Goal: Task Accomplishment & Management: Manage account settings

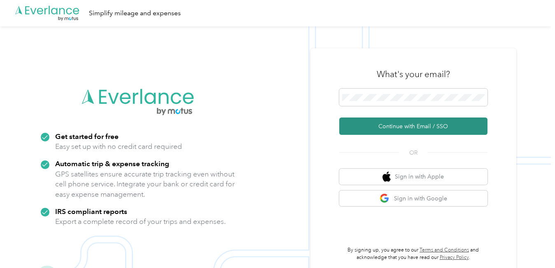
click at [405, 127] on button "Continue with Email / SSO" at bounding box center [413, 125] width 148 height 17
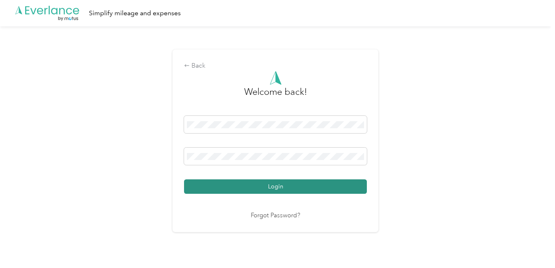
click at [290, 187] on button "Login" at bounding box center [275, 186] width 183 height 14
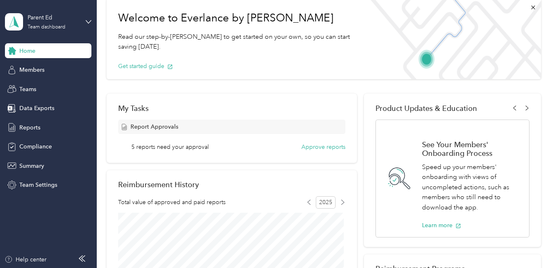
scroll to position [41, 0]
click at [314, 150] on button "Approve reports" at bounding box center [324, 147] width 44 height 9
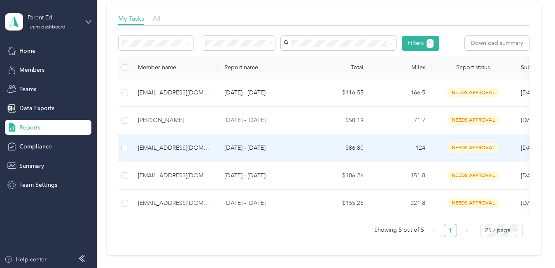
scroll to position [165, 0]
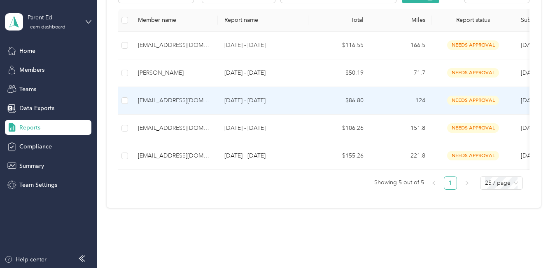
click at [179, 100] on div "[EMAIL_ADDRESS][DOMAIN_NAME]" at bounding box center [174, 100] width 73 height 9
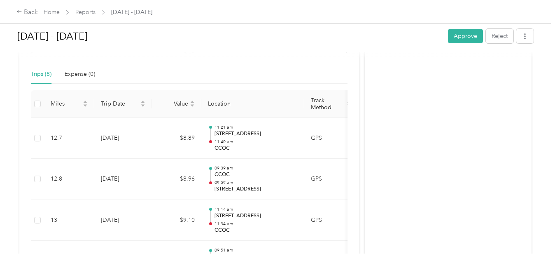
scroll to position [168, 0]
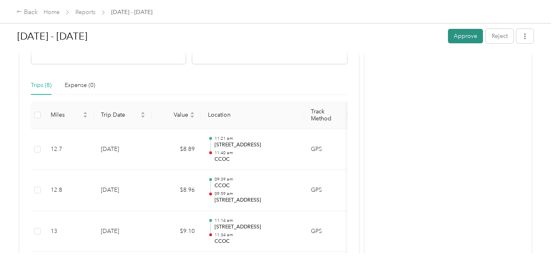
click at [453, 38] on button "Approve" at bounding box center [465, 36] width 35 height 14
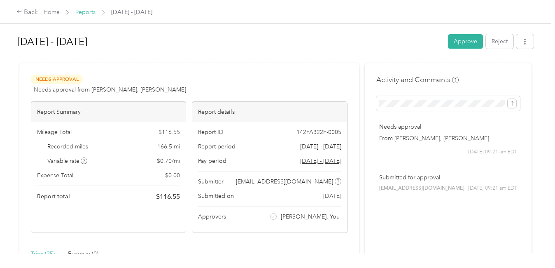
click at [88, 11] on link "Reports" at bounding box center [85, 12] width 20 height 7
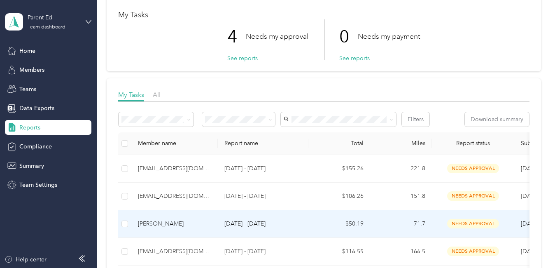
scroll to position [124, 0]
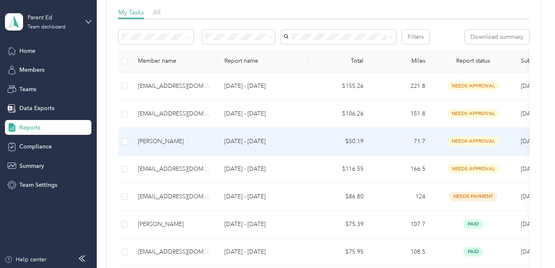
click at [206, 143] on div "[PERSON_NAME]" at bounding box center [174, 141] width 73 height 9
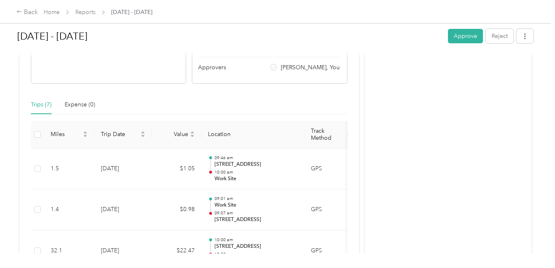
scroll to position [148, 0]
click at [468, 40] on button "Approve" at bounding box center [465, 36] width 35 height 14
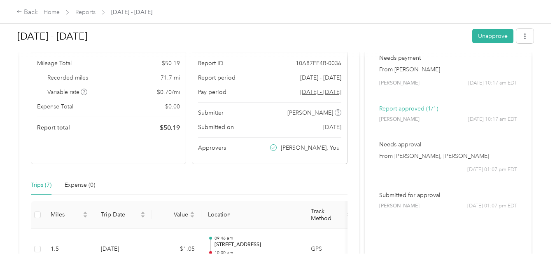
scroll to position [0, 0]
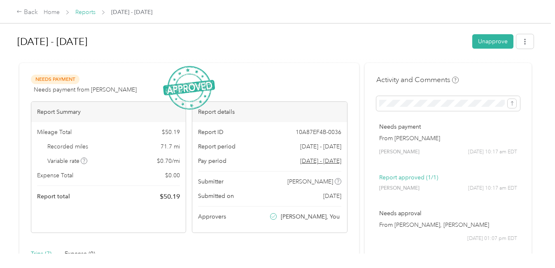
click at [78, 13] on link "Reports" at bounding box center [85, 12] width 20 height 7
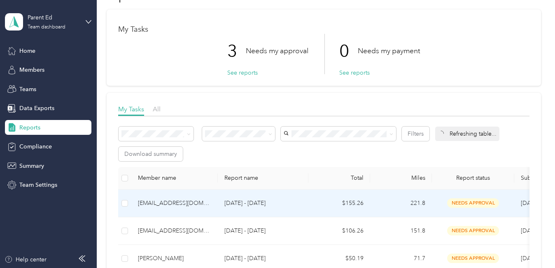
scroll to position [41, 0]
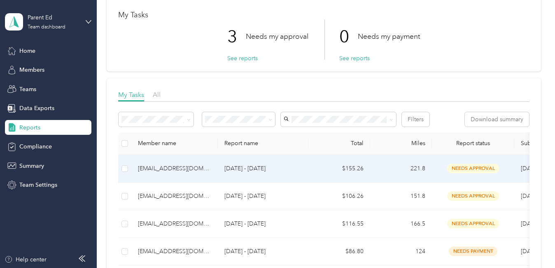
click at [190, 170] on div "[EMAIL_ADDRESS][DOMAIN_NAME]" at bounding box center [174, 168] width 73 height 9
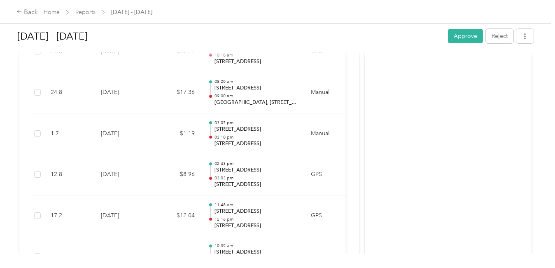
scroll to position [343, 0]
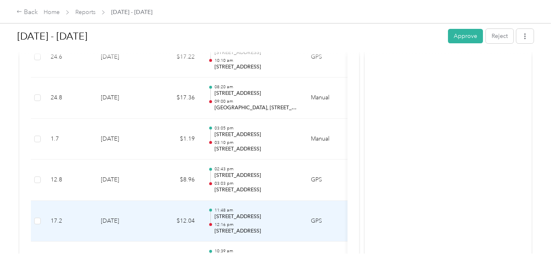
click at [265, 234] on p "[STREET_ADDRESS]" at bounding box center [256, 230] width 83 height 7
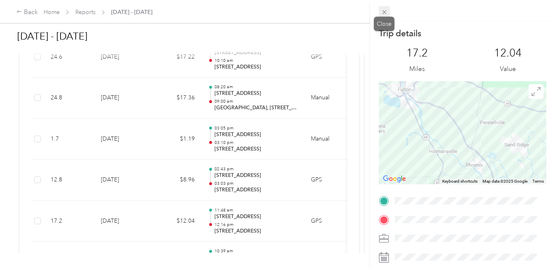
click at [385, 13] on icon at bounding box center [384, 12] width 7 height 7
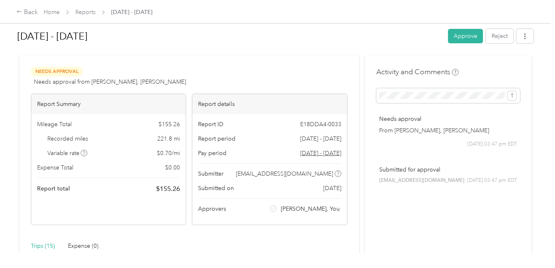
scroll to position [0, 0]
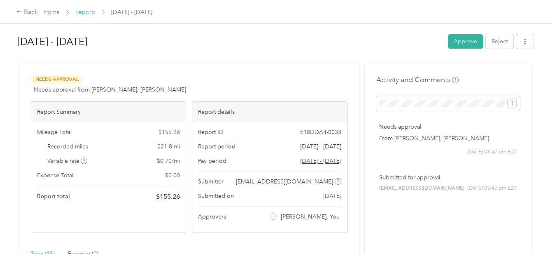
click at [92, 12] on link "Reports" at bounding box center [85, 12] width 20 height 7
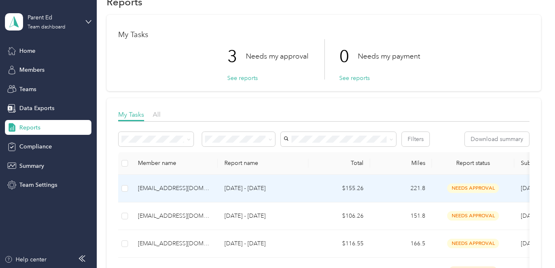
scroll to position [41, 0]
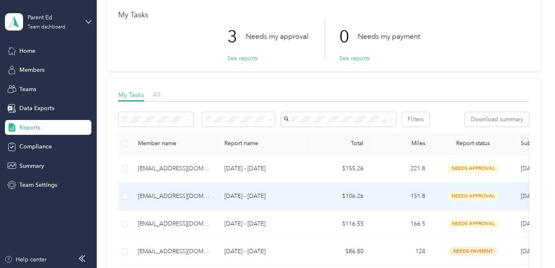
click at [197, 199] on div "[EMAIL_ADDRESS][DOMAIN_NAME]" at bounding box center [174, 196] width 73 height 9
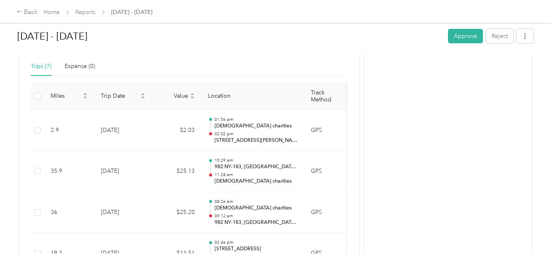
scroll to position [183, 0]
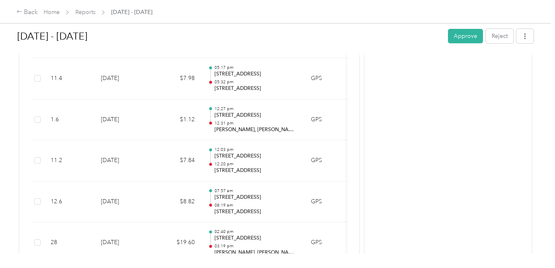
scroll to position [514, 0]
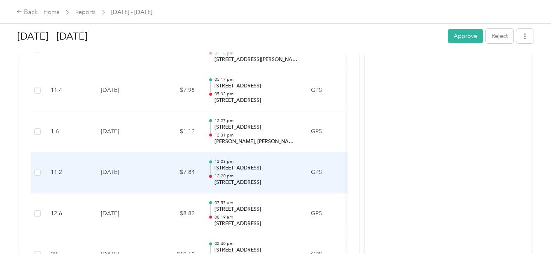
click at [264, 182] on p "252 S 2nd St, Fulton, NY 13069, USA" at bounding box center [256, 182] width 83 height 7
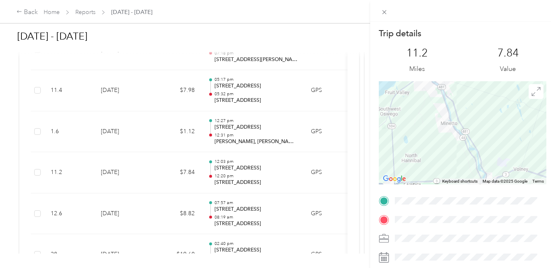
drag, startPoint x: 499, startPoint y: 176, endPoint x: 509, endPoint y: 190, distance: 17.1
click at [509, 190] on div "Trip details This trip cannot be edited because it is either under review, appr…" at bounding box center [463, 211] width 168 height 367
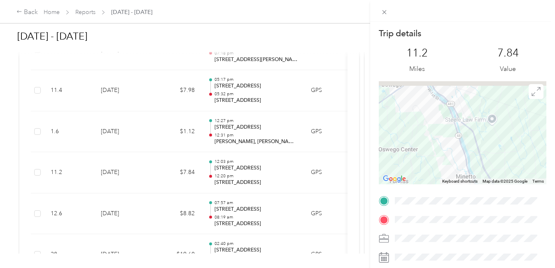
drag, startPoint x: 473, startPoint y: 124, endPoint x: 527, endPoint y: 176, distance: 75.2
click at [527, 176] on div at bounding box center [463, 132] width 168 height 103
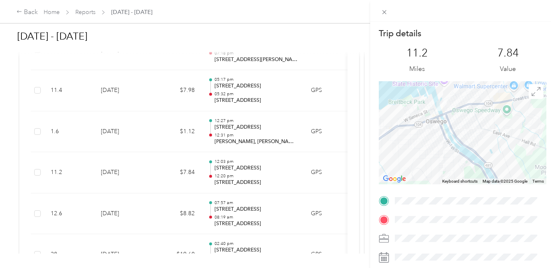
click at [506, 203] on div "Trip details This trip cannot be edited because it is either under review, appr…" at bounding box center [463, 211] width 168 height 367
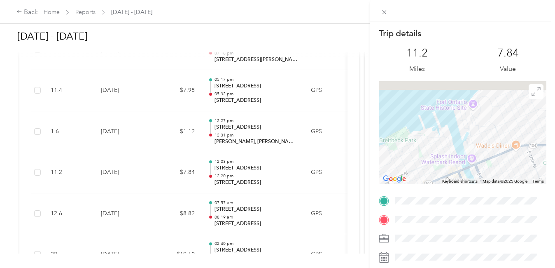
drag, startPoint x: 452, startPoint y: 117, endPoint x: 475, endPoint y: 159, distance: 48.3
click at [475, 158] on img at bounding box center [469, 149] width 17 height 17
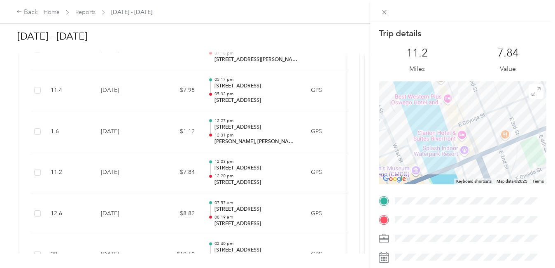
drag, startPoint x: 485, startPoint y: 161, endPoint x: 488, endPoint y: 106, distance: 55.3
click at [489, 106] on div at bounding box center [463, 132] width 168 height 103
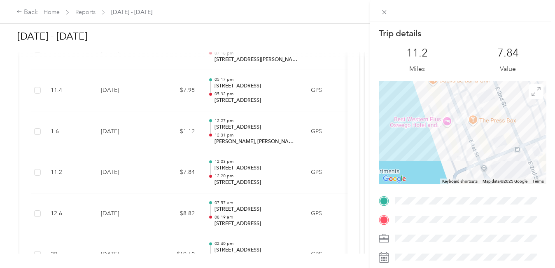
drag, startPoint x: 488, startPoint y: 147, endPoint x: 503, endPoint y: 187, distance: 42.6
click at [503, 187] on div "Trip details This trip cannot be edited because it is either under review, appr…" at bounding box center [463, 211] width 168 height 367
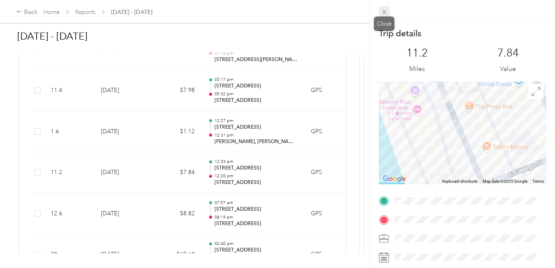
click at [384, 12] on icon at bounding box center [384, 12] width 7 height 7
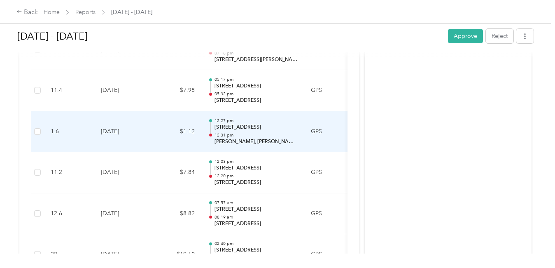
click at [263, 129] on p "252 S 2nd St, Fulton, NY 13069, USA" at bounding box center [256, 127] width 83 height 7
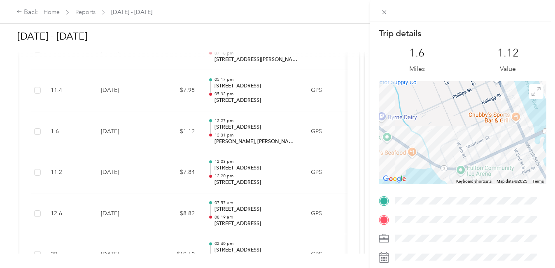
drag, startPoint x: 485, startPoint y: 139, endPoint x: 378, endPoint y: 136, distance: 107.6
click at [379, 137] on div at bounding box center [463, 132] width 168 height 103
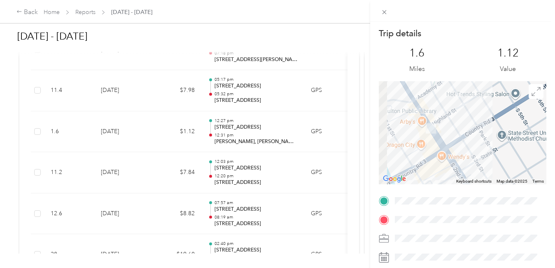
drag, startPoint x: 445, startPoint y: 100, endPoint x: 454, endPoint y: 159, distance: 60.1
click at [454, 159] on div at bounding box center [463, 132] width 168 height 103
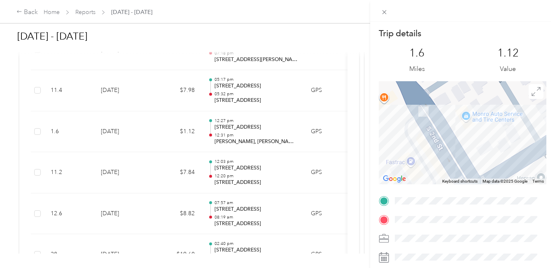
drag, startPoint x: 440, startPoint y: 133, endPoint x: 511, endPoint y: 145, distance: 71.4
click at [511, 145] on div at bounding box center [463, 132] width 168 height 103
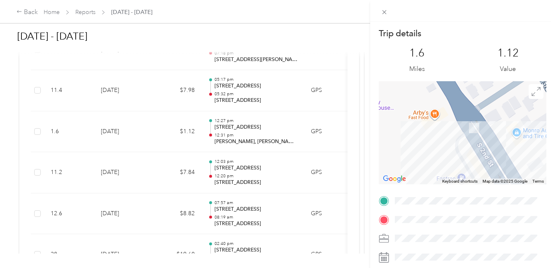
drag, startPoint x: 464, startPoint y: 122, endPoint x: 500, endPoint y: 137, distance: 38.7
click at [503, 138] on div at bounding box center [463, 132] width 168 height 103
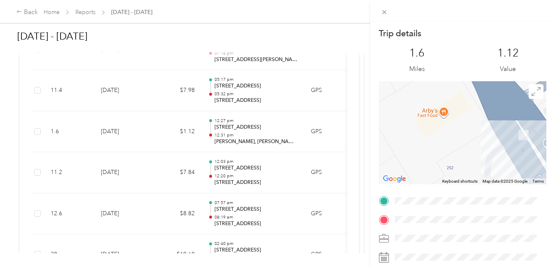
drag, startPoint x: 437, startPoint y: 114, endPoint x: 508, endPoint y: 129, distance: 73.1
click at [508, 129] on div at bounding box center [463, 132] width 168 height 103
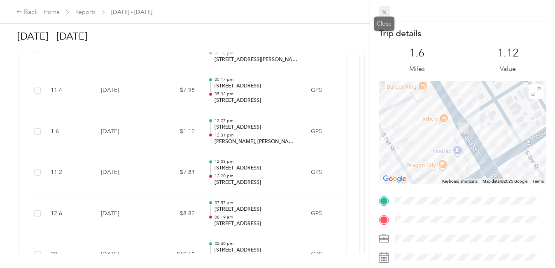
click at [385, 12] on icon at bounding box center [384, 12] width 4 height 4
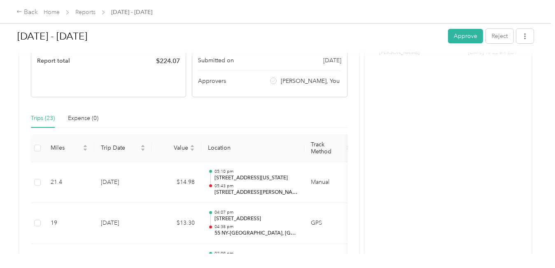
scroll to position [135, 0]
click at [458, 33] on button "Approve" at bounding box center [465, 36] width 35 height 14
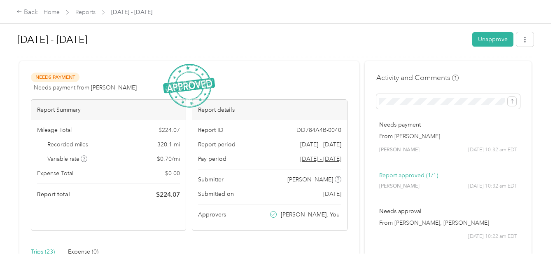
scroll to position [0, 0]
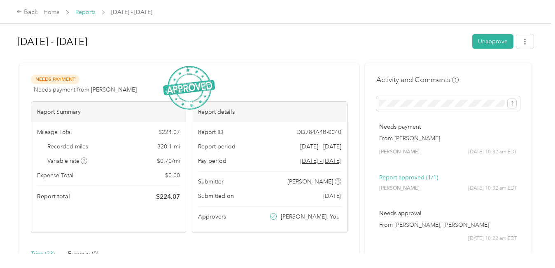
click at [84, 14] on link "Reports" at bounding box center [85, 12] width 20 height 7
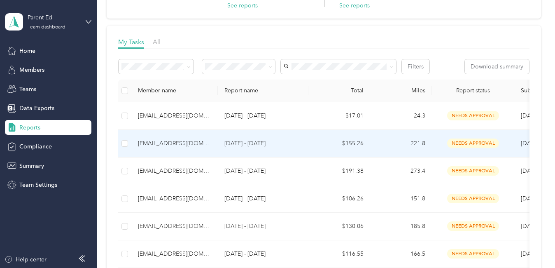
scroll to position [82, 0]
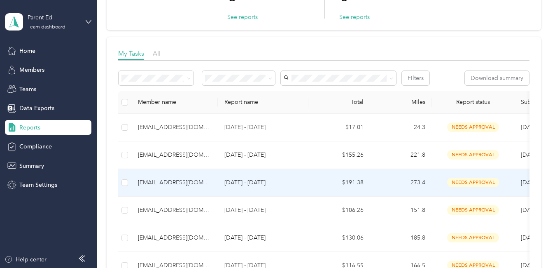
click at [187, 181] on div "[EMAIL_ADDRESS][DOMAIN_NAME]" at bounding box center [174, 182] width 73 height 9
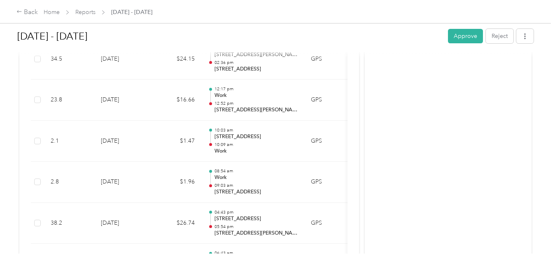
scroll to position [218, 0]
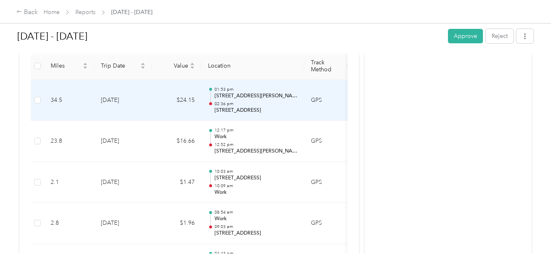
click at [259, 105] on p "02:36 pm" at bounding box center [256, 104] width 83 height 6
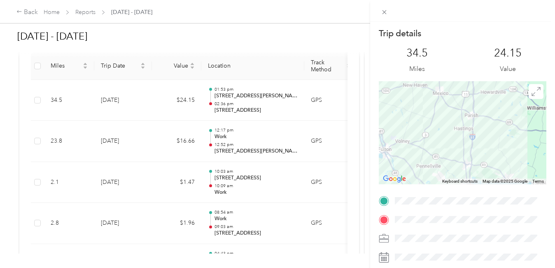
drag, startPoint x: 471, startPoint y: 117, endPoint x: 526, endPoint y: 165, distance: 72.7
click at [526, 165] on div at bounding box center [463, 132] width 168 height 103
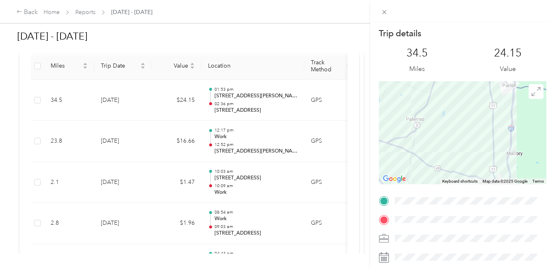
drag, startPoint x: 487, startPoint y: 153, endPoint x: 489, endPoint y: 88, distance: 65.1
click at [493, 88] on div at bounding box center [463, 132] width 168 height 103
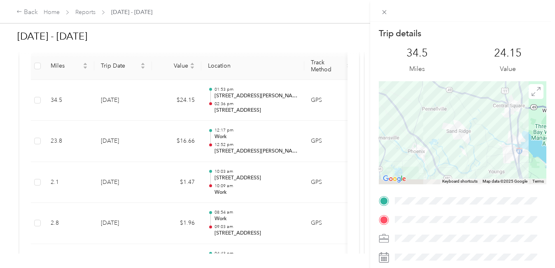
drag, startPoint x: 453, startPoint y: 124, endPoint x: 480, endPoint y: 71, distance: 59.0
click at [481, 72] on div "Trip details This trip cannot be edited because it is either under review, appr…" at bounding box center [463, 211] width 168 height 367
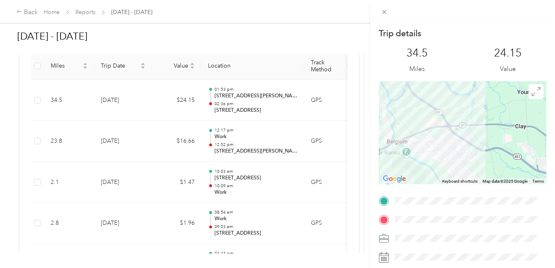
drag, startPoint x: 461, startPoint y: 161, endPoint x: 458, endPoint y: 117, distance: 43.4
click at [458, 118] on div at bounding box center [463, 132] width 168 height 103
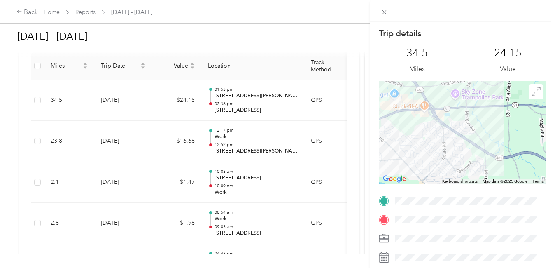
drag, startPoint x: 447, startPoint y: 127, endPoint x: 480, endPoint y: 139, distance: 34.7
click at [480, 139] on div at bounding box center [463, 132] width 168 height 103
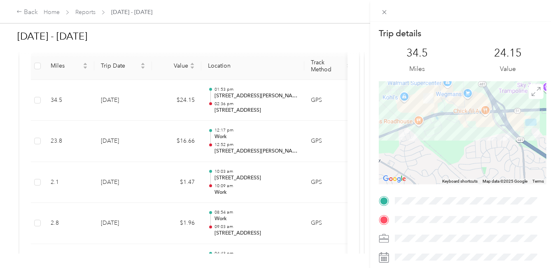
drag, startPoint x: 444, startPoint y: 131, endPoint x: 473, endPoint y: 146, distance: 33.5
click at [473, 146] on div at bounding box center [463, 132] width 168 height 103
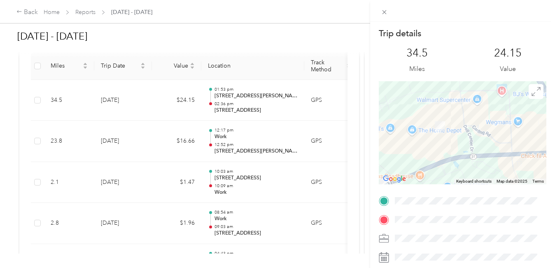
drag, startPoint x: 452, startPoint y: 120, endPoint x: 469, endPoint y: 165, distance: 48.0
click at [469, 165] on div at bounding box center [463, 132] width 168 height 103
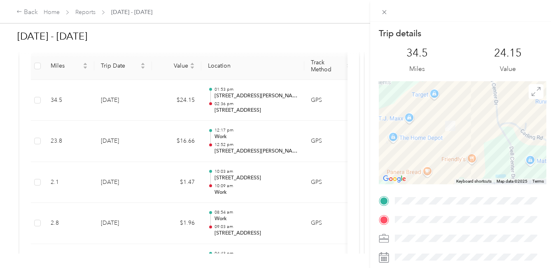
drag, startPoint x: 464, startPoint y: 136, endPoint x: 477, endPoint y: 142, distance: 14.2
click at [477, 142] on div at bounding box center [463, 132] width 168 height 103
drag, startPoint x: 221, startPoint y: 101, endPoint x: 284, endPoint y: 99, distance: 63.1
click at [284, 99] on div "Trip details This trip cannot be edited because it is either under review, appr…" at bounding box center [277, 134] width 555 height 268
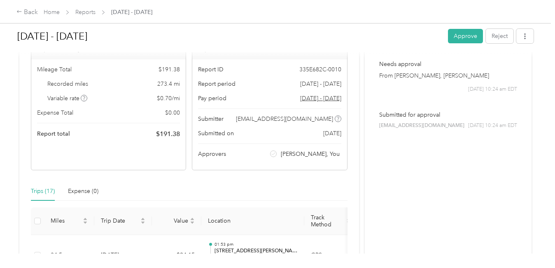
scroll to position [0, 0]
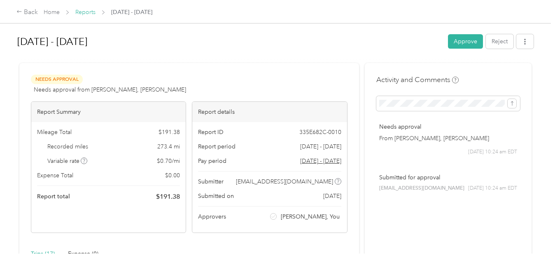
click at [86, 13] on link "Reports" at bounding box center [85, 12] width 20 height 7
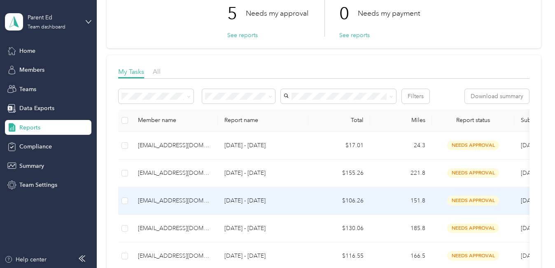
scroll to position [82, 0]
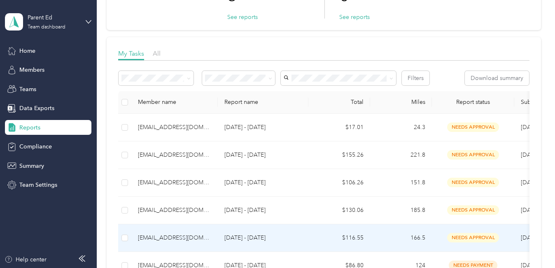
click at [183, 233] on div "[EMAIL_ADDRESS][DOMAIN_NAME]" at bounding box center [174, 237] width 73 height 9
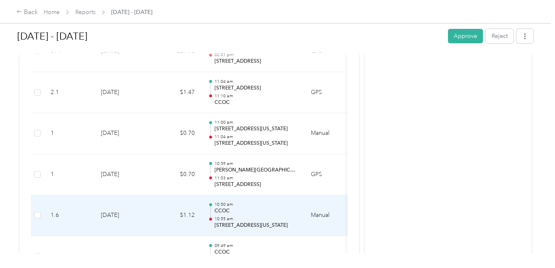
scroll to position [840, 0]
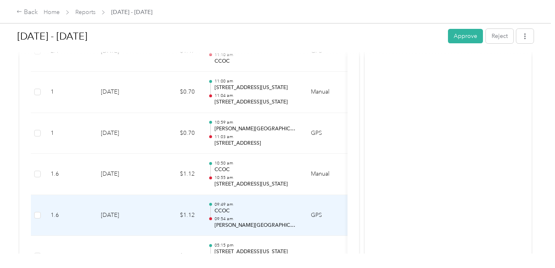
click at [269, 216] on p "09:54 am" at bounding box center [256, 219] width 83 height 6
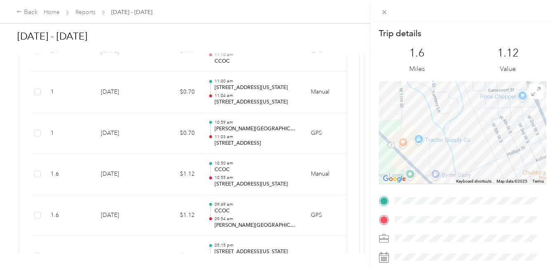
drag, startPoint x: 447, startPoint y: 133, endPoint x: 534, endPoint y: 123, distance: 87.9
click at [534, 123] on div at bounding box center [463, 132] width 168 height 103
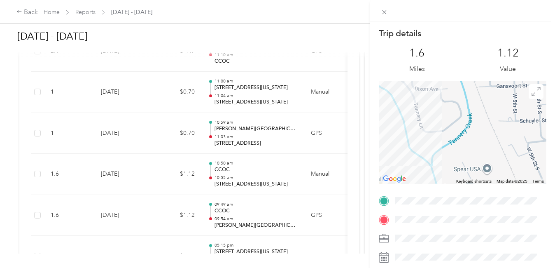
drag, startPoint x: 486, startPoint y: 122, endPoint x: 463, endPoint y: 159, distance: 43.3
click at [467, 166] on div at bounding box center [463, 132] width 168 height 103
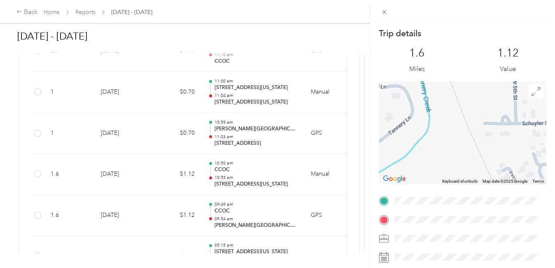
drag, startPoint x: 471, startPoint y: 140, endPoint x: 445, endPoint y: 159, distance: 31.9
click at [445, 159] on div at bounding box center [463, 132] width 168 height 103
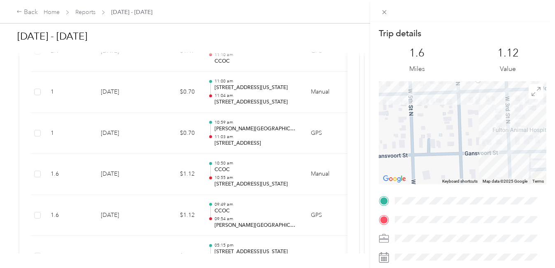
drag, startPoint x: 501, startPoint y: 126, endPoint x: 440, endPoint y: 197, distance: 93.4
click at [440, 197] on div "Trip details This trip cannot be edited because it is either under review, appr…" at bounding box center [463, 211] width 168 height 367
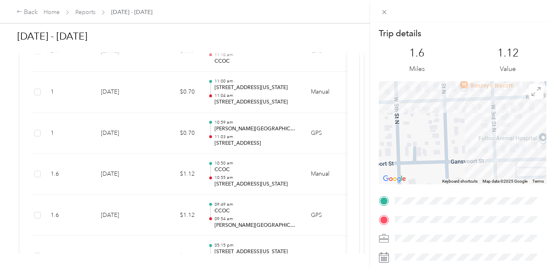
click at [449, 197] on div "Trip details This trip cannot be edited because it is either under review, appr…" at bounding box center [463, 211] width 168 height 367
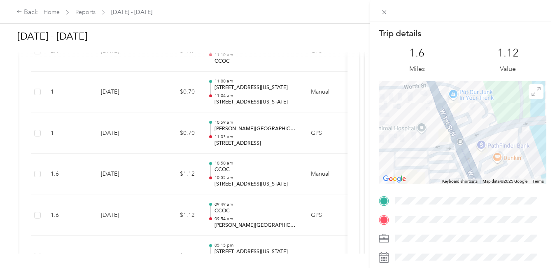
drag, startPoint x: 498, startPoint y: 138, endPoint x: 432, endPoint y: 57, distance: 104.6
click at [433, 58] on div "Trip details This trip cannot be edited because it is either under review, appr…" at bounding box center [463, 211] width 168 height 367
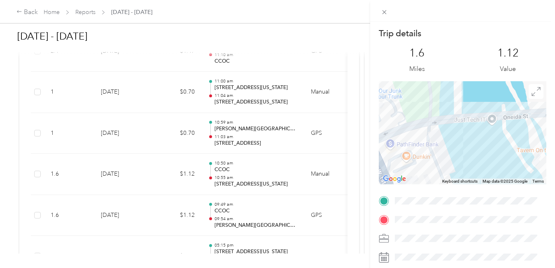
drag, startPoint x: 512, startPoint y: 130, endPoint x: 413, endPoint y: 145, distance: 100.4
click at [413, 145] on div at bounding box center [463, 132] width 168 height 103
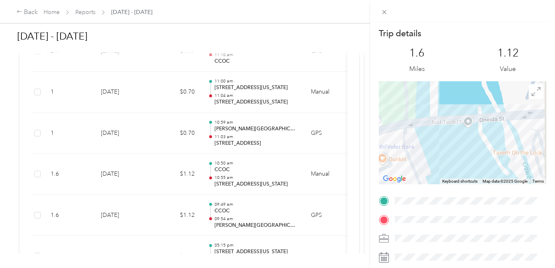
drag, startPoint x: 519, startPoint y: 135, endPoint x: 424, endPoint y: 135, distance: 95.2
click at [424, 135] on div at bounding box center [463, 132] width 168 height 103
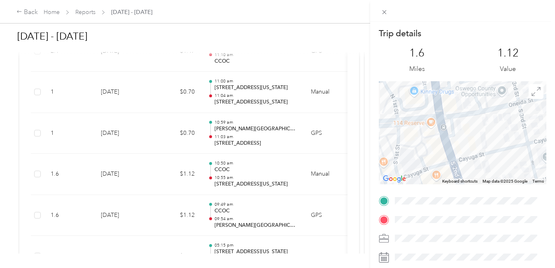
drag, startPoint x: 446, startPoint y: 136, endPoint x: 429, endPoint y: 138, distance: 16.6
click at [429, 138] on div at bounding box center [463, 132] width 168 height 103
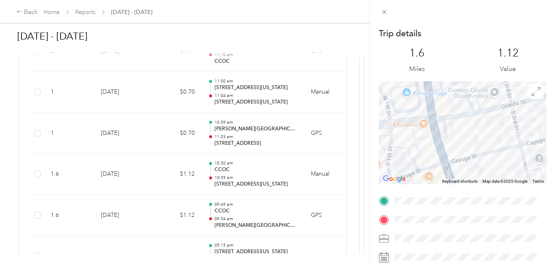
drag, startPoint x: 451, startPoint y: 150, endPoint x: 486, endPoint y: 150, distance: 35.4
click at [486, 150] on div at bounding box center [463, 132] width 168 height 103
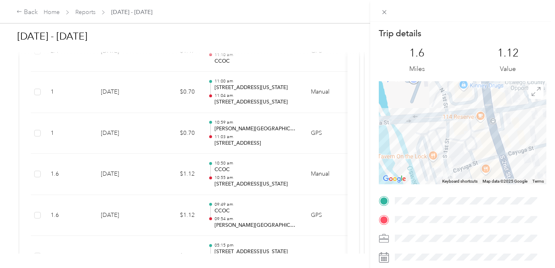
drag, startPoint x: 466, startPoint y: 135, endPoint x: 525, endPoint y: 125, distance: 60.5
click at [525, 125] on div at bounding box center [463, 132] width 168 height 103
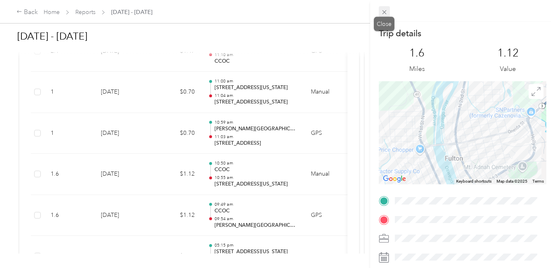
click at [381, 14] on icon at bounding box center [384, 12] width 7 height 7
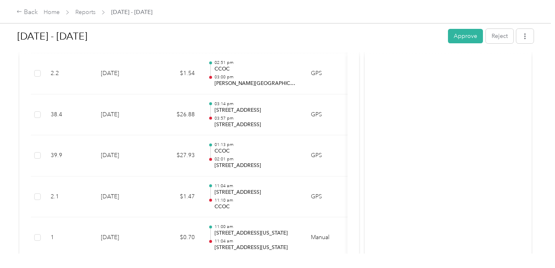
scroll to position [692, 0]
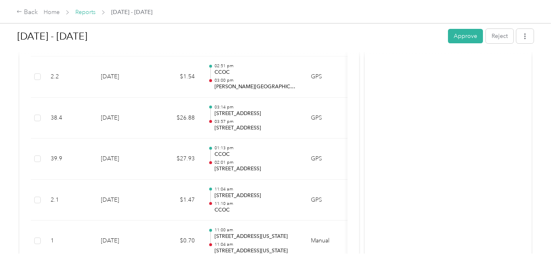
click at [88, 12] on link "Reports" at bounding box center [85, 12] width 20 height 7
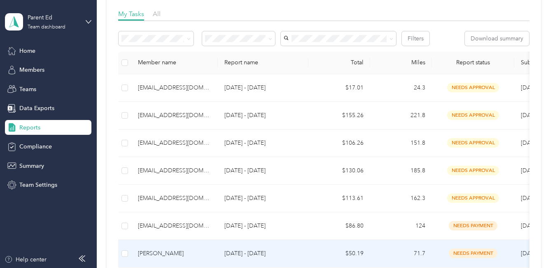
scroll to position [82, 0]
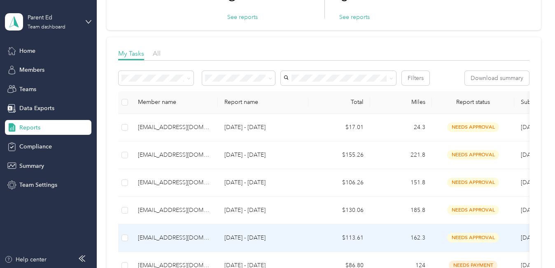
click at [180, 239] on div "[EMAIL_ADDRESS][DOMAIN_NAME]" at bounding box center [174, 237] width 73 height 9
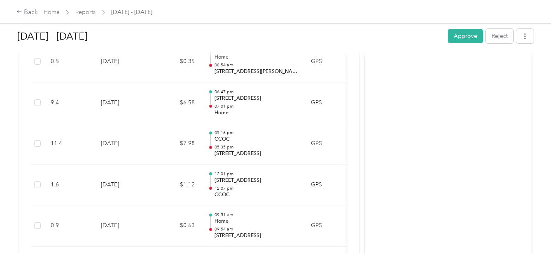
scroll to position [377, 0]
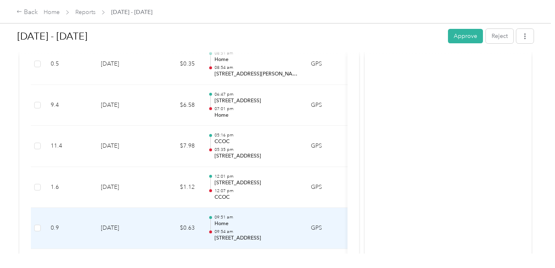
click at [244, 225] on p "Home" at bounding box center [256, 223] width 83 height 7
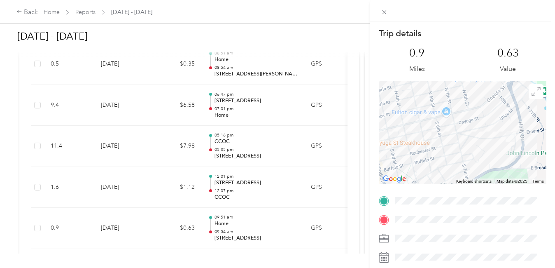
drag, startPoint x: 468, startPoint y: 137, endPoint x: 424, endPoint y: 152, distance: 46.5
click at [424, 152] on div at bounding box center [463, 132] width 168 height 103
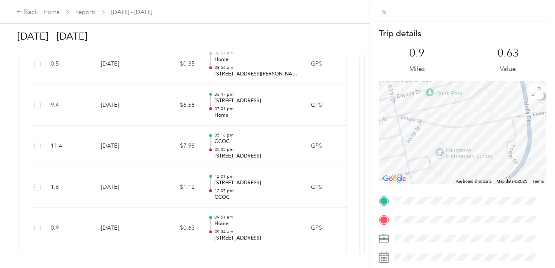
drag, startPoint x: 464, startPoint y: 154, endPoint x: 415, endPoint y: 146, distance: 49.6
click at [415, 146] on div at bounding box center [463, 132] width 168 height 103
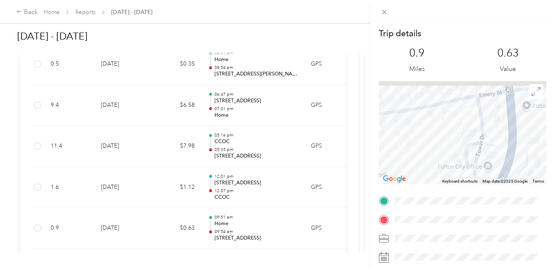
drag, startPoint x: 438, startPoint y: 139, endPoint x: 428, endPoint y: 156, distance: 19.2
click at [424, 160] on div at bounding box center [463, 132] width 168 height 103
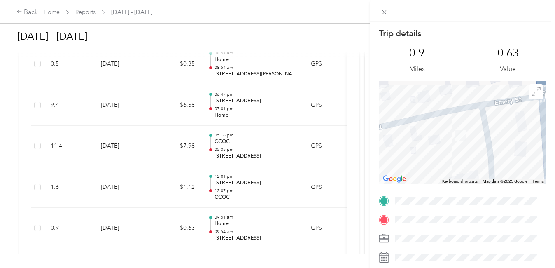
drag, startPoint x: 454, startPoint y: 130, endPoint x: 440, endPoint y: 178, distance: 49.8
click at [440, 178] on div "Keyboard shortcuts Map Data Map data ©2025 Google Map data ©2025 Google 20 m Cl…" at bounding box center [463, 132] width 168 height 103
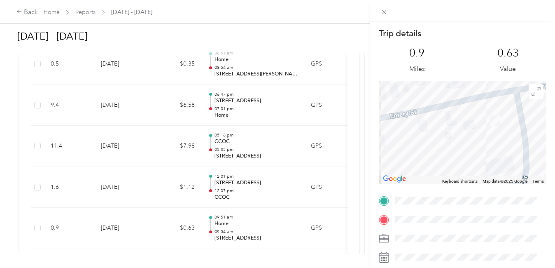
drag, startPoint x: 449, startPoint y: 155, endPoint x: 484, endPoint y: 140, distance: 38.4
click at [484, 140] on div at bounding box center [463, 132] width 168 height 103
click at [386, 14] on icon at bounding box center [384, 12] width 7 height 7
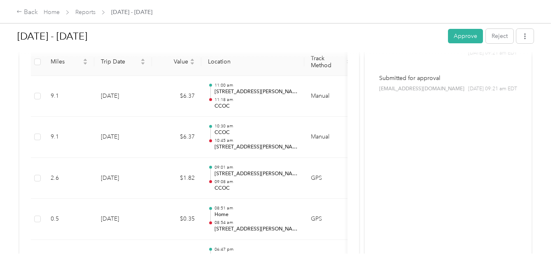
scroll to position [217, 0]
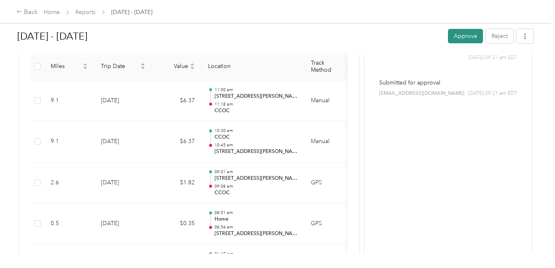
click at [456, 37] on button "Approve" at bounding box center [465, 36] width 35 height 14
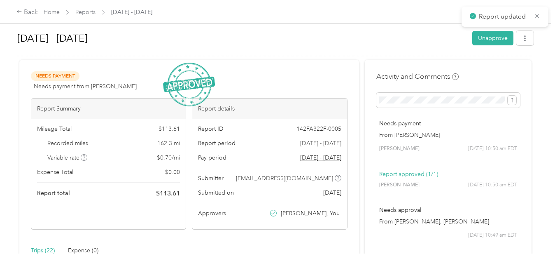
scroll to position [0, 0]
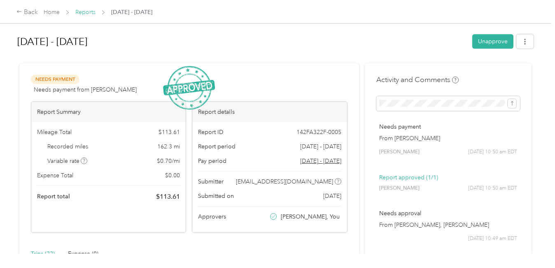
click at [91, 14] on link "Reports" at bounding box center [85, 12] width 20 height 7
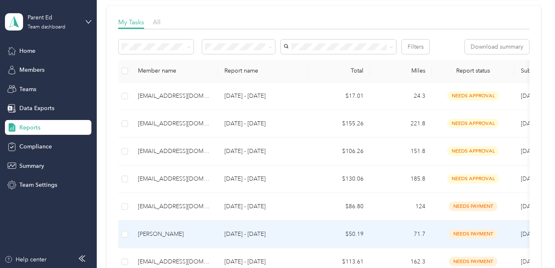
scroll to position [124, 0]
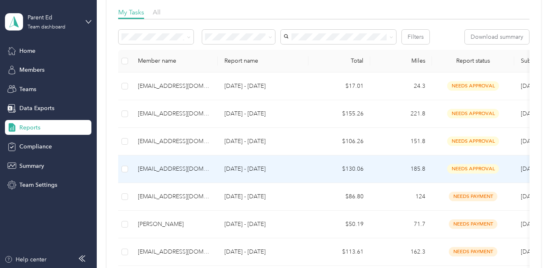
click at [202, 169] on div "[EMAIL_ADDRESS][DOMAIN_NAME]" at bounding box center [174, 168] width 73 height 9
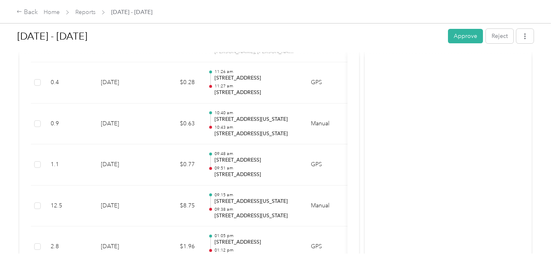
scroll to position [758, 0]
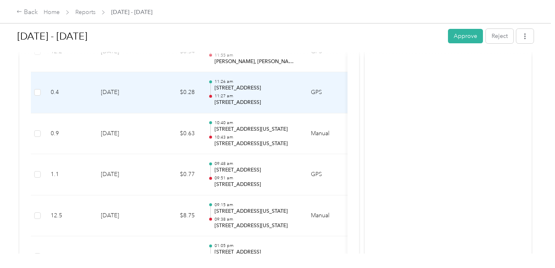
click at [268, 90] on p "295 E Albany St, Oswego, NY 13126, USA" at bounding box center [256, 87] width 83 height 7
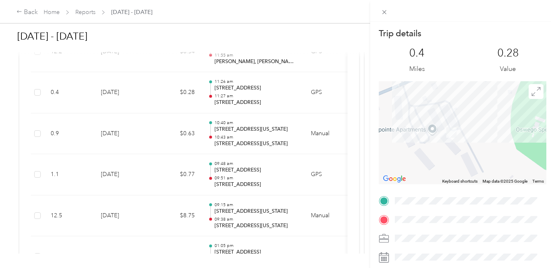
drag, startPoint x: 486, startPoint y: 144, endPoint x: 465, endPoint y: 102, distance: 47.2
click at [465, 102] on div at bounding box center [463, 132] width 168 height 103
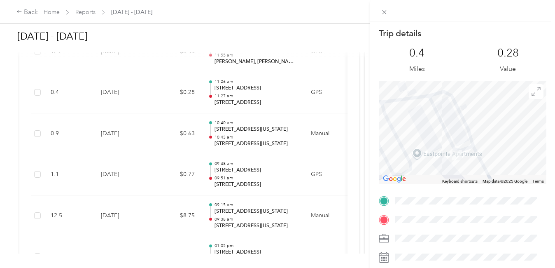
drag, startPoint x: 467, startPoint y: 126, endPoint x: 498, endPoint y: 138, distance: 33.5
click at [499, 143] on div at bounding box center [463, 132] width 168 height 103
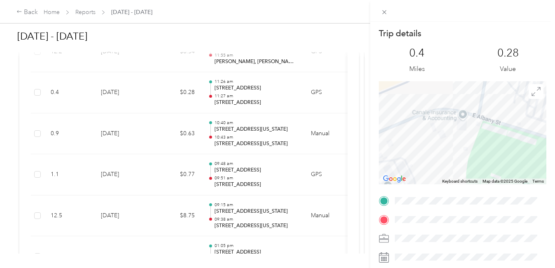
drag, startPoint x: 466, startPoint y: 139, endPoint x: 413, endPoint y: 163, distance: 57.7
click at [413, 163] on div at bounding box center [463, 132] width 168 height 103
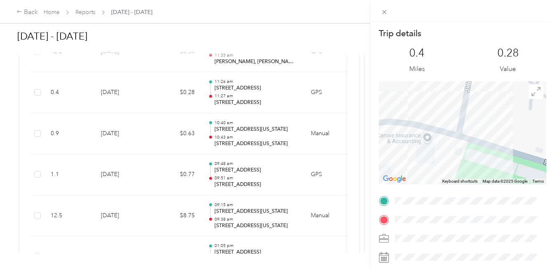
drag, startPoint x: 470, startPoint y: 160, endPoint x: 464, endPoint y: 171, distance: 12.0
click at [464, 171] on div at bounding box center [463, 132] width 168 height 103
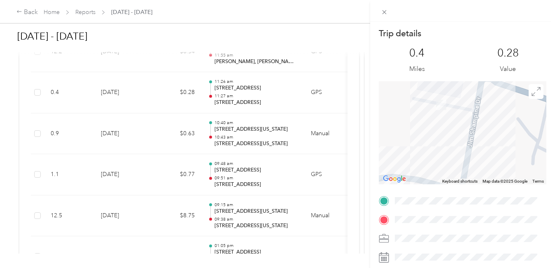
drag, startPoint x: 494, startPoint y: 116, endPoint x: 496, endPoint y: 173, distance: 57.3
click at [496, 173] on div at bounding box center [463, 132] width 168 height 103
click at [387, 14] on icon at bounding box center [384, 12] width 7 height 7
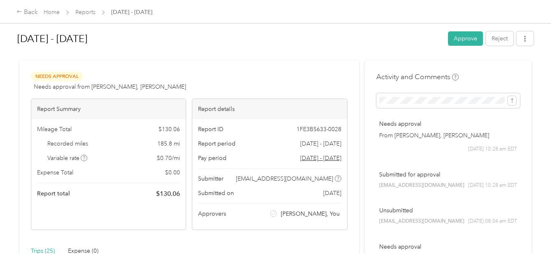
scroll to position [0, 0]
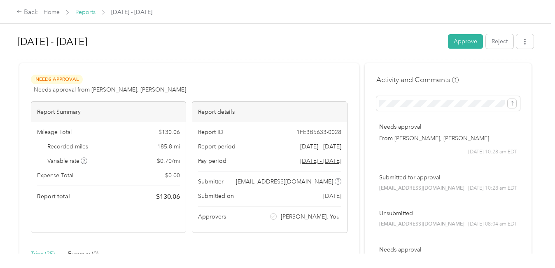
click at [83, 15] on link "Reports" at bounding box center [85, 12] width 20 height 7
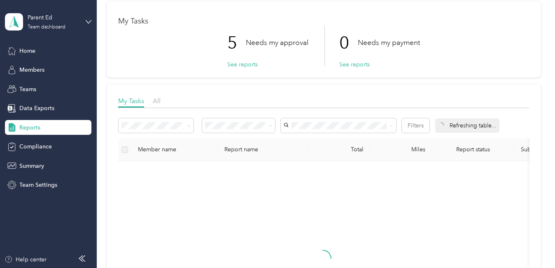
scroll to position [82, 0]
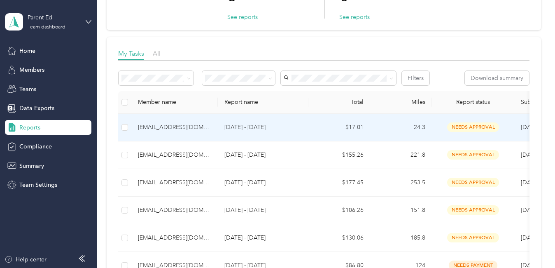
click at [185, 131] on div "[EMAIL_ADDRESS][DOMAIN_NAME]" at bounding box center [174, 127] width 73 height 9
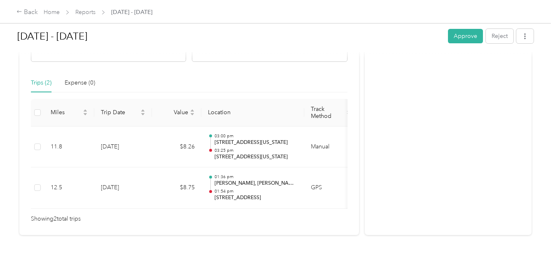
scroll to position [152, 0]
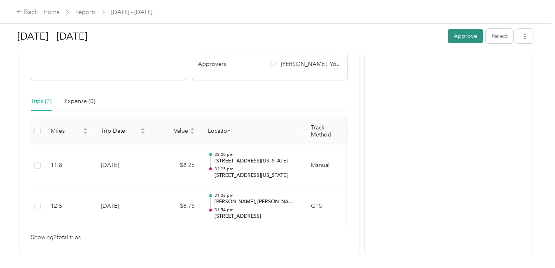
click at [461, 37] on button "Approve" at bounding box center [465, 36] width 35 height 14
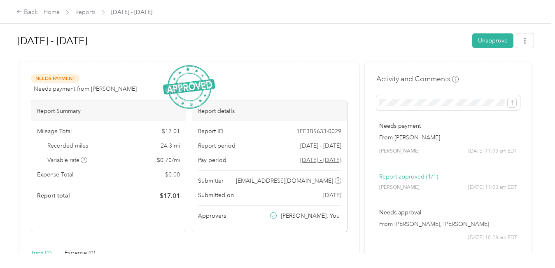
scroll to position [0, 0]
click at [82, 11] on link "Reports" at bounding box center [85, 12] width 20 height 7
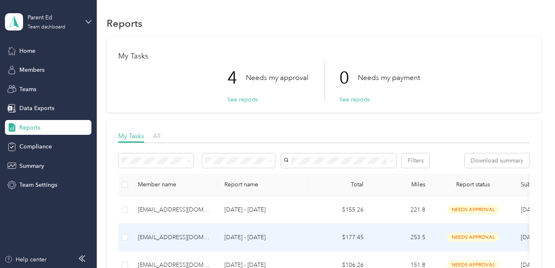
scroll to position [82, 0]
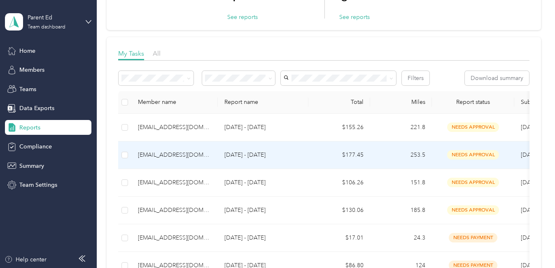
click at [178, 153] on div "[EMAIL_ADDRESS][DOMAIN_NAME]" at bounding box center [174, 154] width 73 height 9
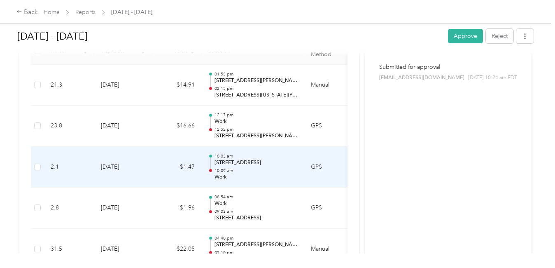
scroll to position [229, 0]
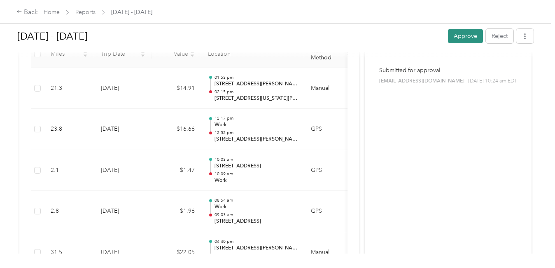
click at [463, 34] on button "Approve" at bounding box center [465, 36] width 35 height 14
